Goal: Find specific page/section: Find specific page/section

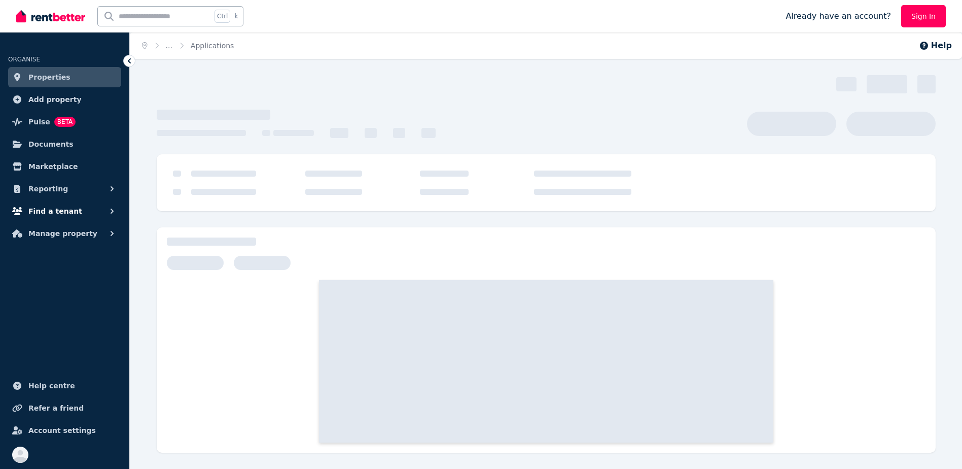
scroll to position [18, 0]
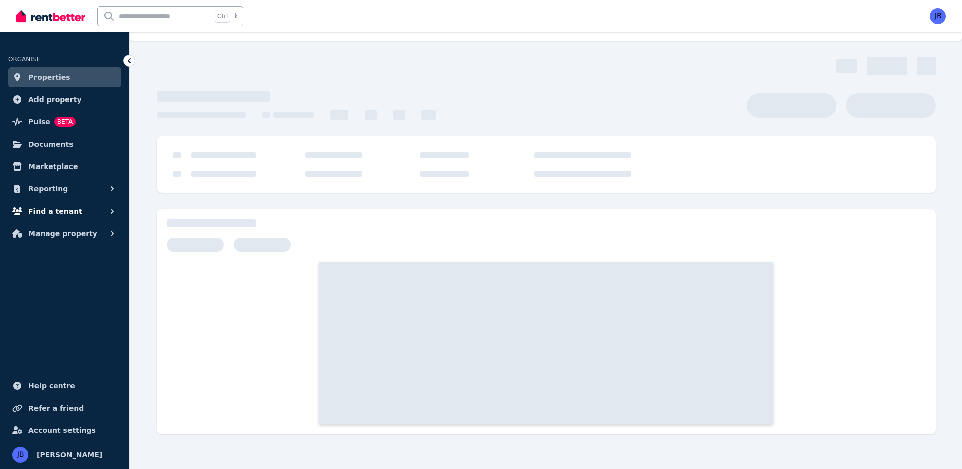
click at [49, 209] on span "Find a tenant" at bounding box center [55, 211] width 54 height 12
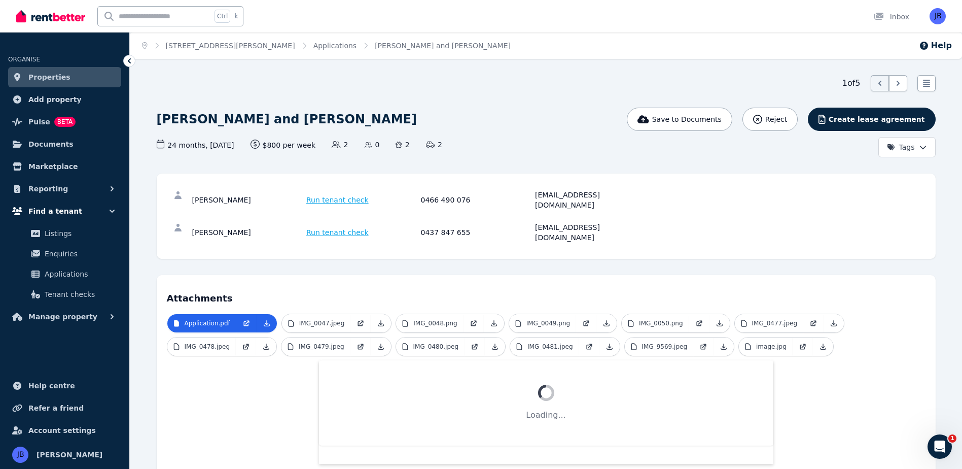
scroll to position [0, 0]
click at [60, 267] on link "Applications" at bounding box center [64, 274] width 105 height 20
